Goal: Task Accomplishment & Management: Manage account settings

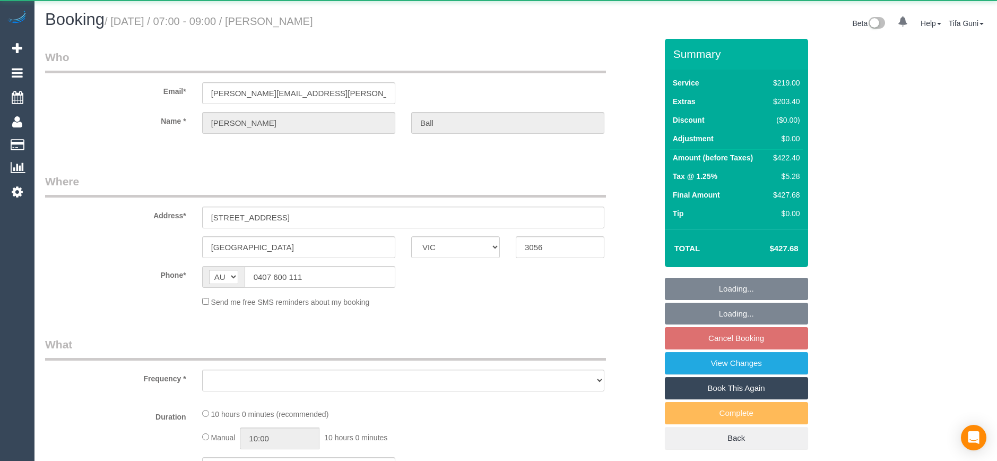
select select "VIC"
select select "object:522"
select select "number:28"
select select "number:14"
select select "number:21"
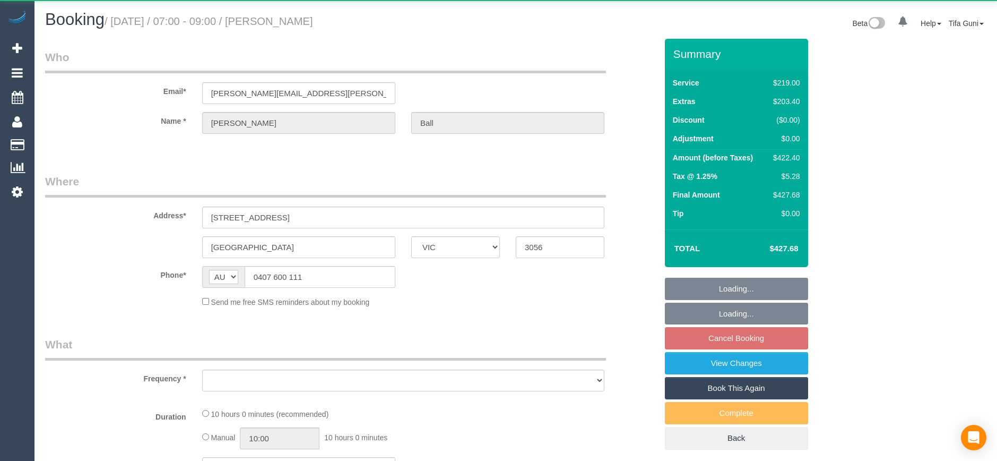
select select "number:24"
select select "number:26"
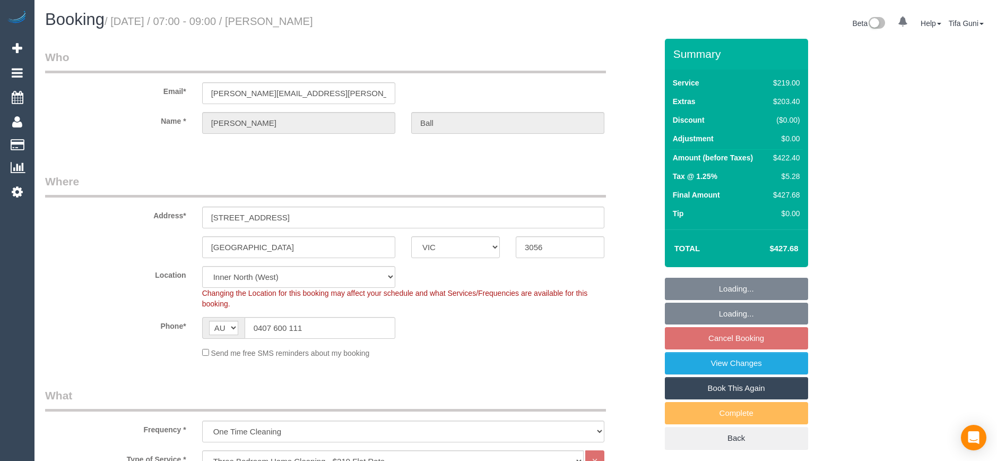
select select "object:777"
select select "string:stripe-pm_1S7RHd2GScqysDRVhYAwTHOF"
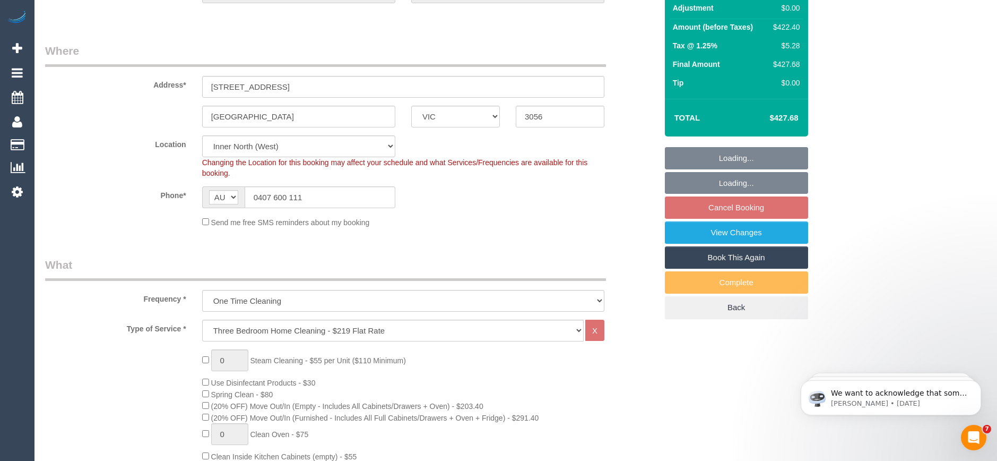
scroll to position [159, 0]
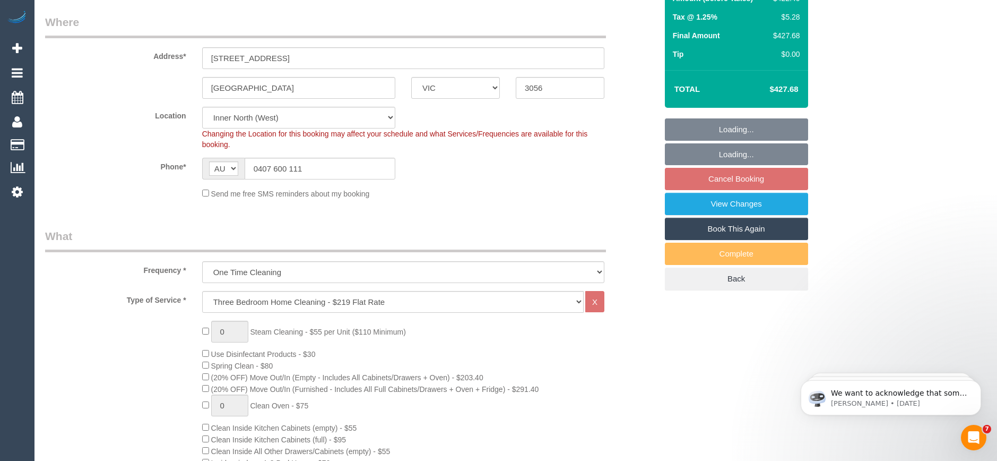
select select "spot1"
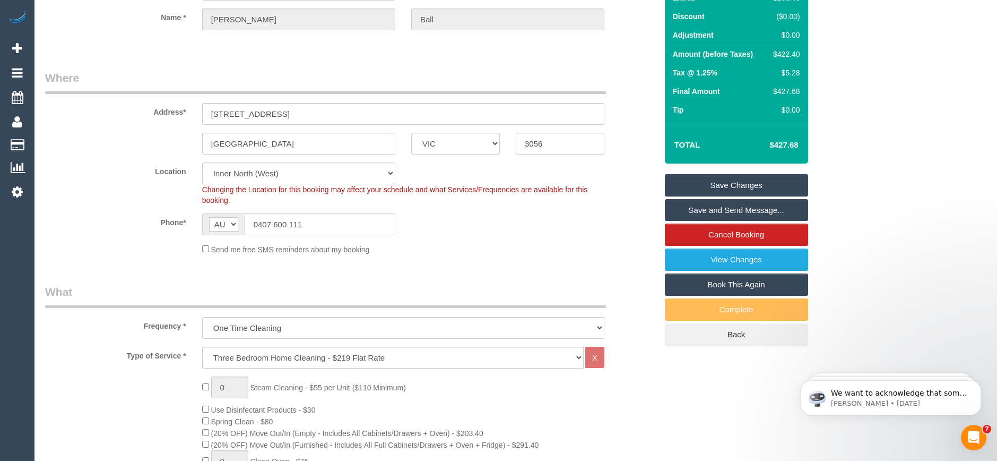
scroll to position [0, 0]
